Goal: Transaction & Acquisition: Purchase product/service

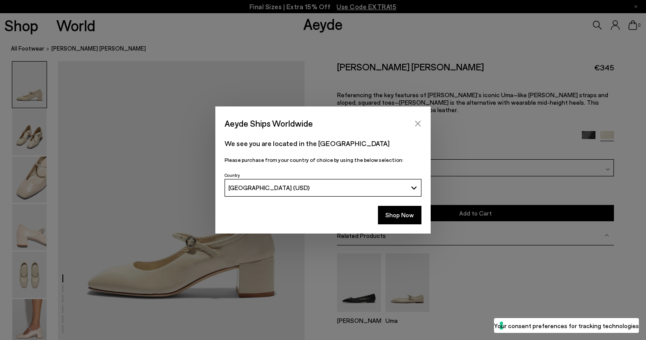
click at [420, 122] on icon "Close" at bounding box center [418, 123] width 7 height 7
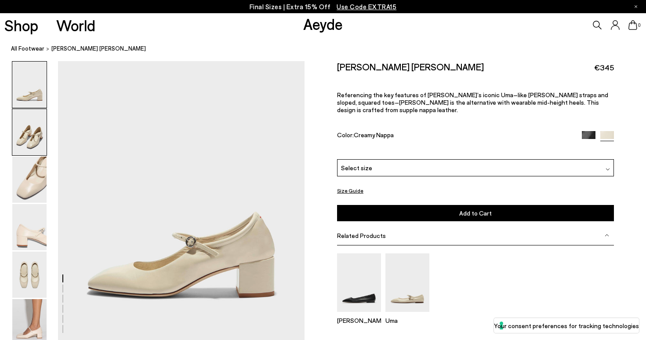
click at [36, 133] on img at bounding box center [29, 132] width 34 height 46
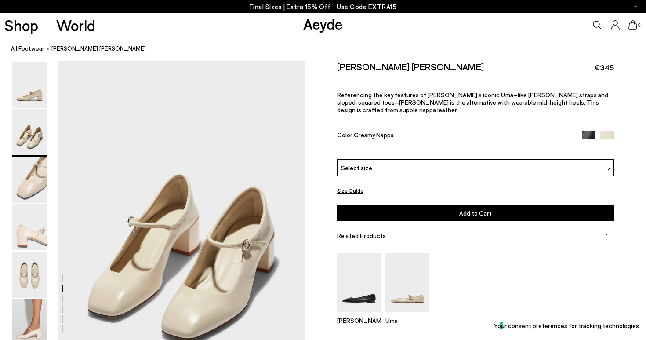
click at [33, 171] on img at bounding box center [29, 179] width 34 height 46
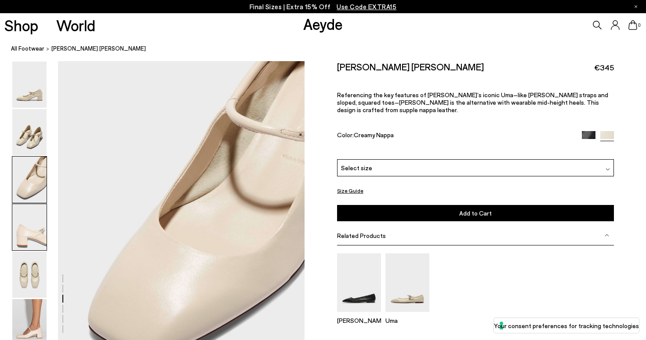
click at [32, 206] on img at bounding box center [29, 227] width 34 height 46
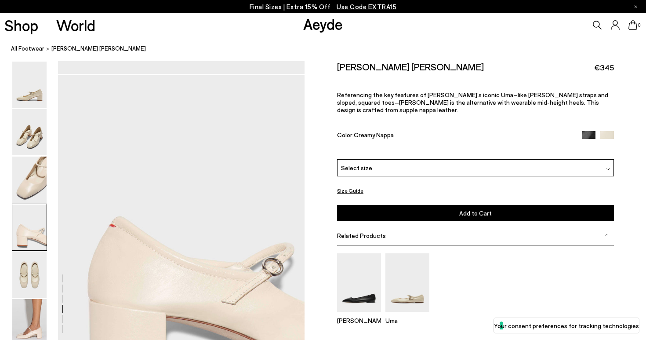
scroll to position [942, 0]
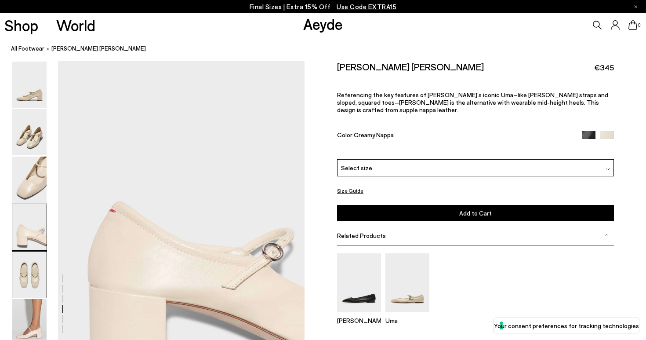
click at [25, 277] on img at bounding box center [29, 274] width 34 height 46
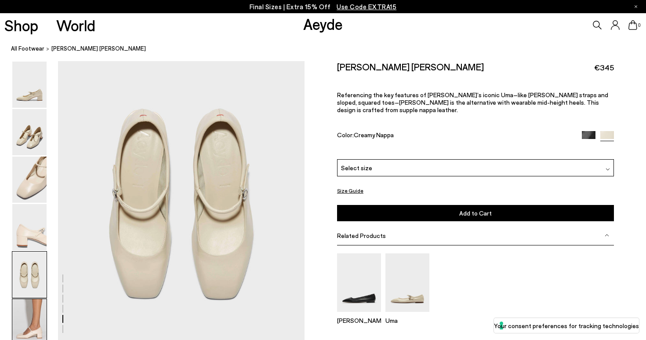
click at [27, 314] on img at bounding box center [29, 322] width 34 height 46
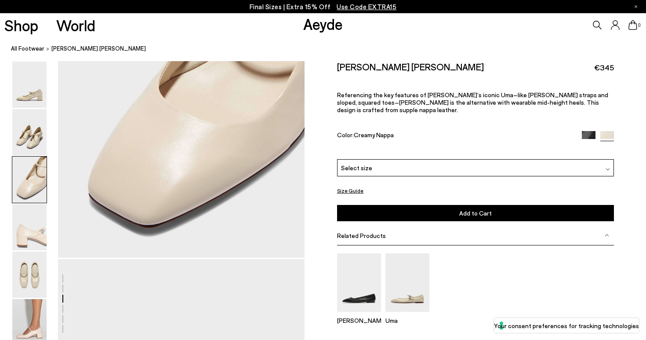
scroll to position [690, 0]
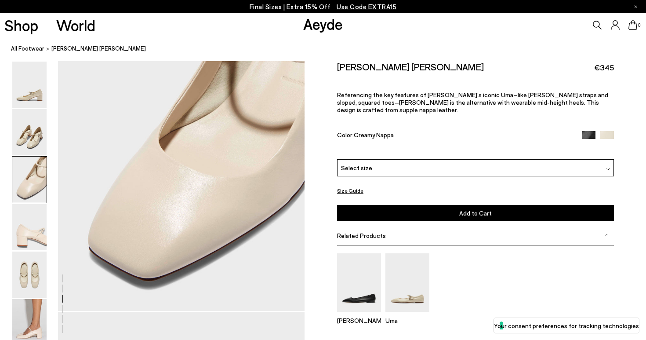
drag, startPoint x: 459, startPoint y: 66, endPoint x: 405, endPoint y: 50, distance: 56.0
click at [393, 50] on div "All Footwear Aline Leather Mary-Jane Pumps" at bounding box center [323, 324] width 646 height 1954
click at [455, 63] on h2 "Aline Leather Mary-Jane Pumps" at bounding box center [410, 66] width 147 height 11
drag, startPoint x: 468, startPoint y: 66, endPoint x: 338, endPoint y: 66, distance: 129.7
click at [338, 66] on div "Aline Leather Mary-Jane Pumps €345" at bounding box center [475, 67] width 277 height 12
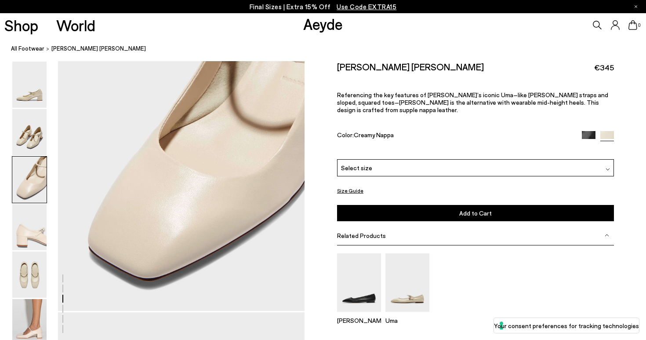
copy h2 "Aline Leather Mary-Jane Pumps"
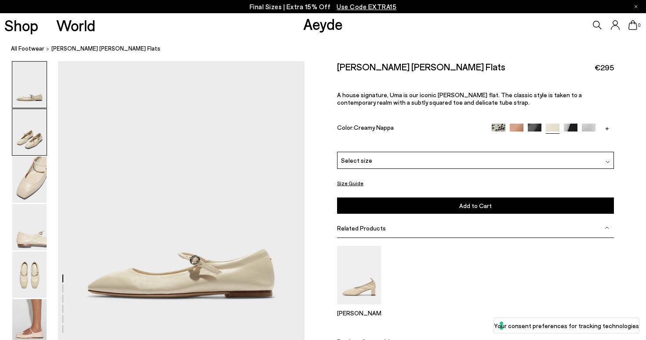
click at [36, 136] on img at bounding box center [29, 132] width 34 height 46
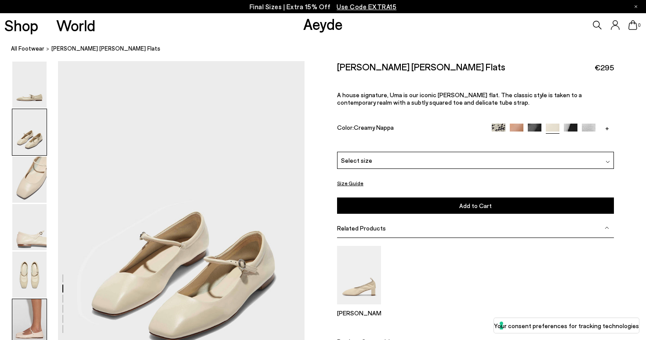
click at [25, 305] on img at bounding box center [29, 322] width 34 height 46
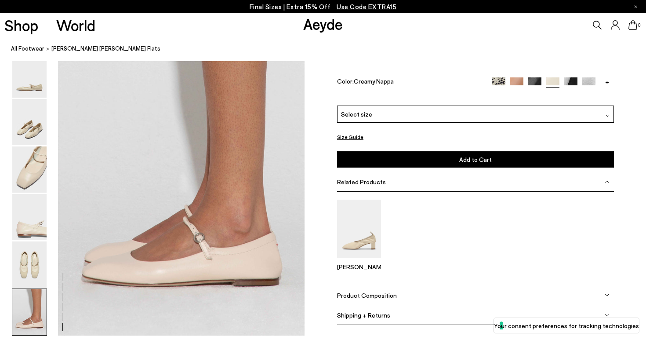
scroll to position [1663, 0]
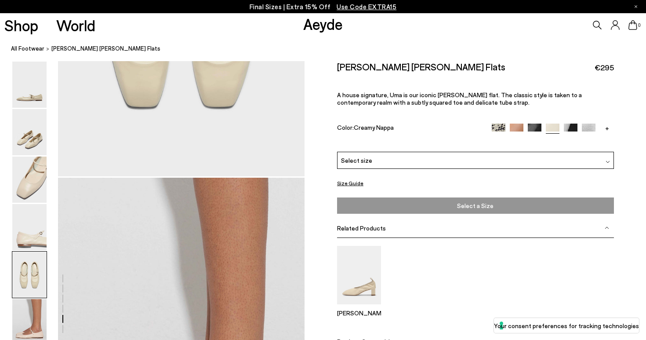
scroll to position [1397, 0]
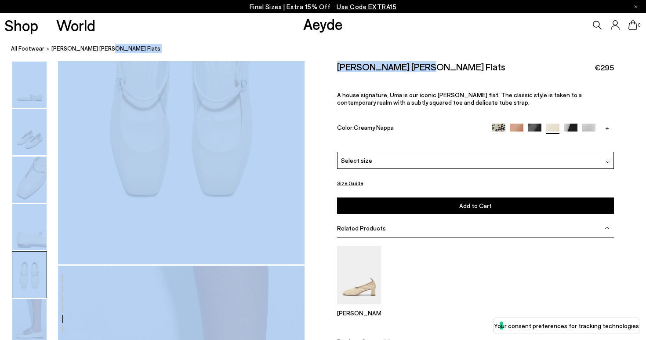
drag, startPoint x: 428, startPoint y: 66, endPoint x: 363, endPoint y: 66, distance: 65.5
click at [363, 64] on div "Uma Mary-Jane Flats €295" at bounding box center [475, 67] width 277 height 12
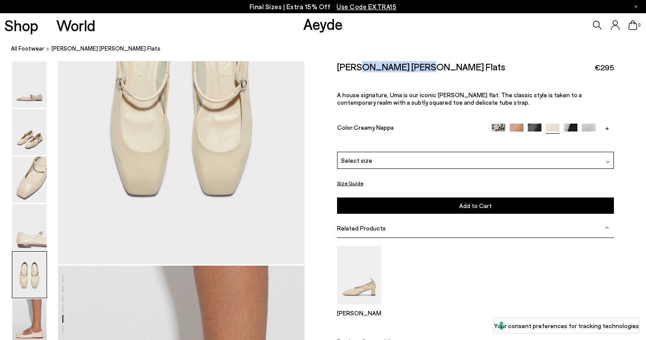
click at [363, 66] on h2 "[PERSON_NAME] [PERSON_NAME] Flats" at bounding box center [421, 66] width 168 height 11
drag, startPoint x: 339, startPoint y: 64, endPoint x: 421, endPoint y: 66, distance: 81.3
click at [421, 66] on h2 "[PERSON_NAME] [PERSON_NAME] Flats" at bounding box center [421, 66] width 168 height 11
copy h2 "[PERSON_NAME] [PERSON_NAME] Flats"
